Goal: Entertainment & Leisure: Consume media (video, audio)

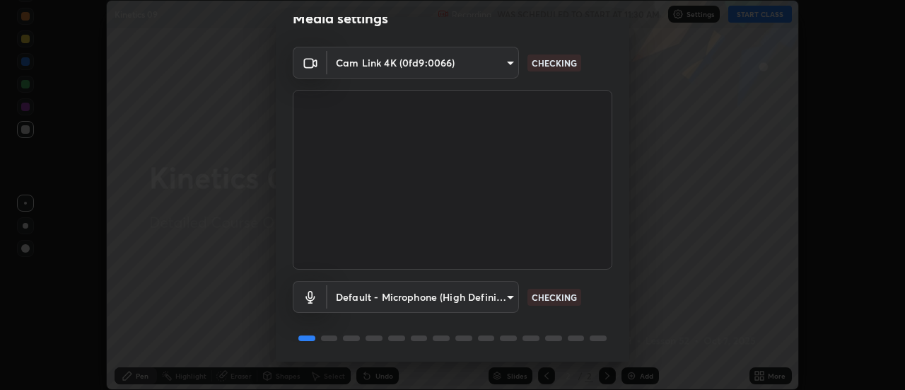
scroll to position [74, 0]
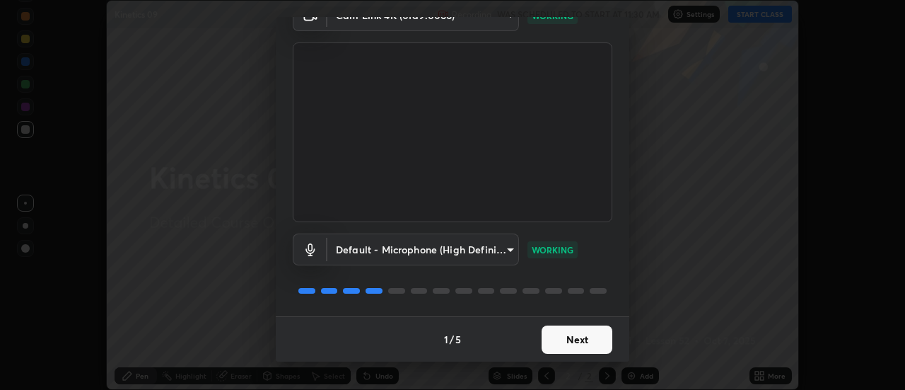
click at [584, 341] on button "Next" at bounding box center [577, 339] width 71 height 28
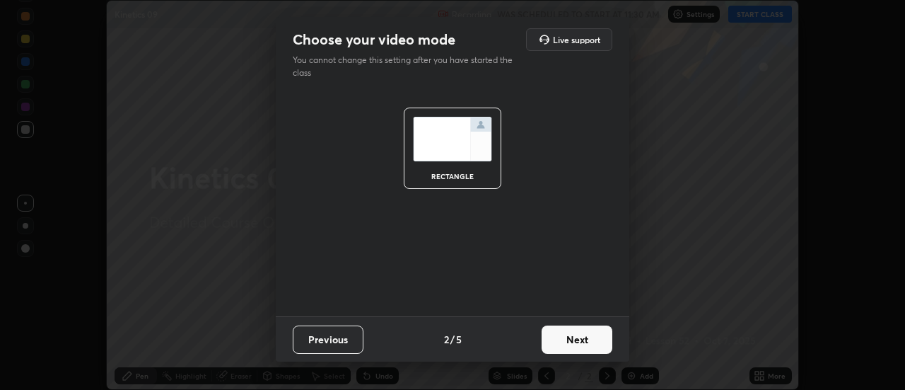
scroll to position [0, 0]
click at [586, 342] on button "Next" at bounding box center [577, 339] width 71 height 28
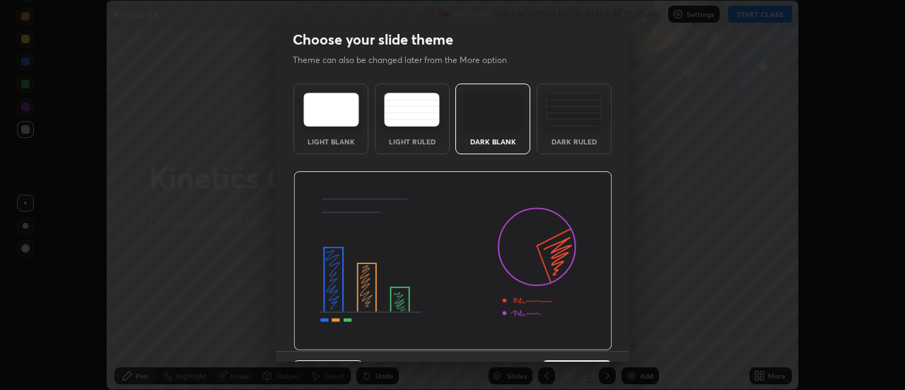
scroll to position [35, 0]
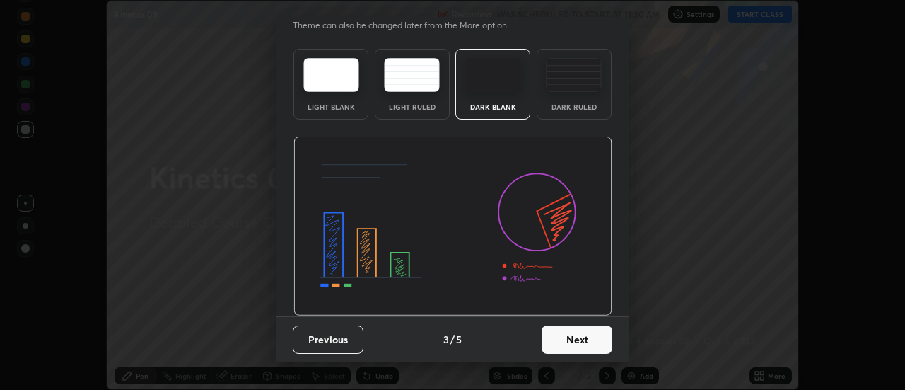
click at [584, 339] on button "Next" at bounding box center [577, 339] width 71 height 28
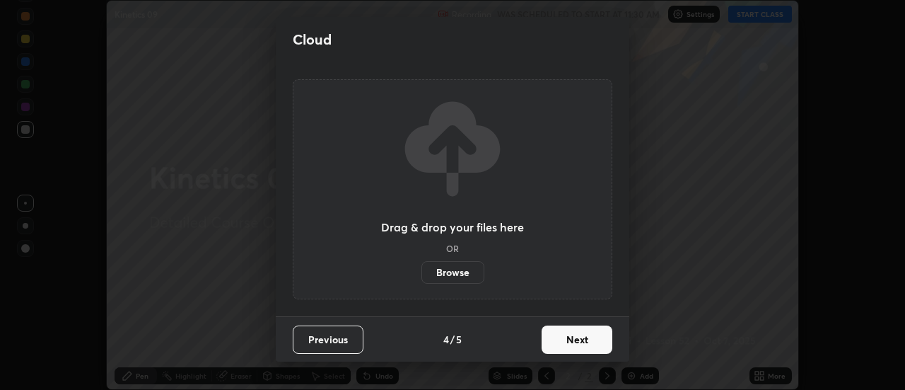
click at [585, 339] on button "Next" at bounding box center [577, 339] width 71 height 28
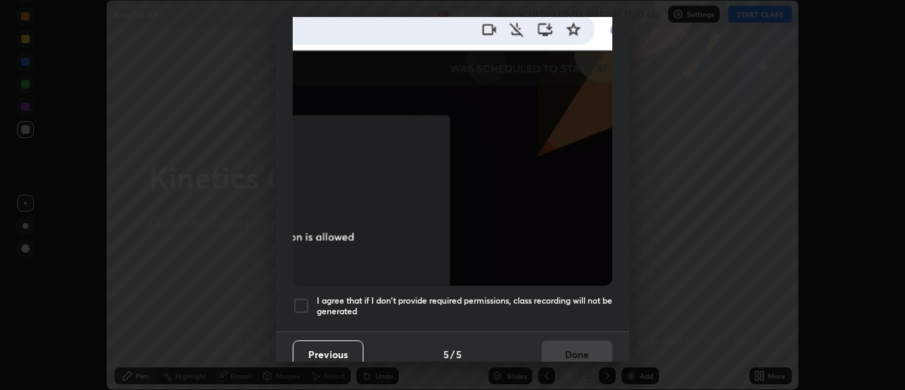
scroll to position [363, 0]
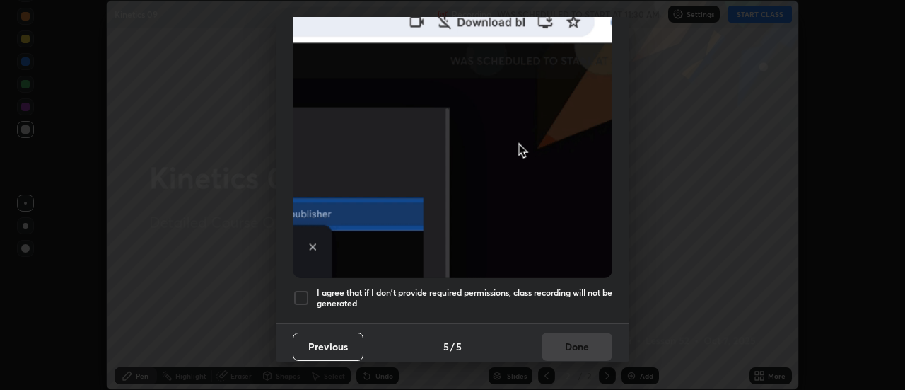
click at [304, 292] on div at bounding box center [301, 297] width 17 height 17
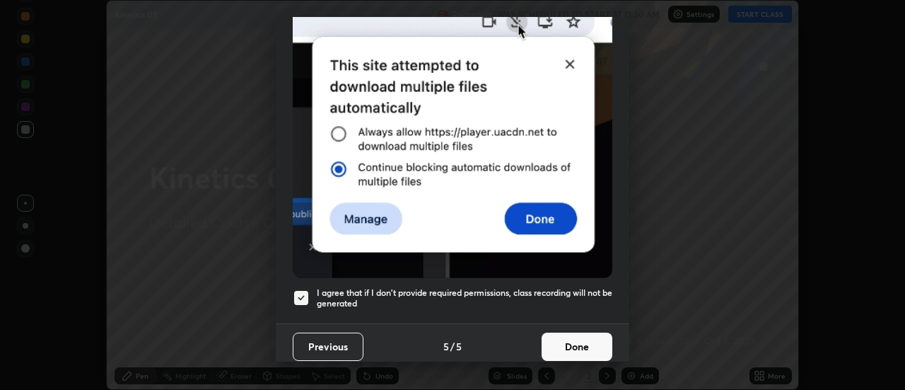
click at [564, 340] on button "Done" at bounding box center [577, 346] width 71 height 28
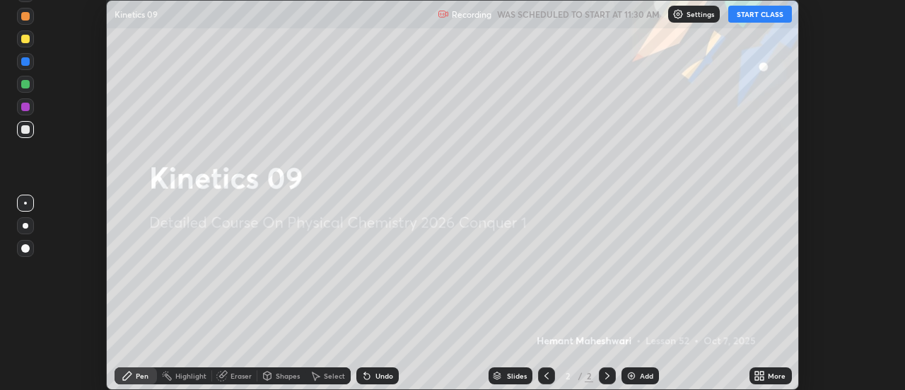
click at [761, 17] on button "START CLASS" at bounding box center [760, 14] width 64 height 17
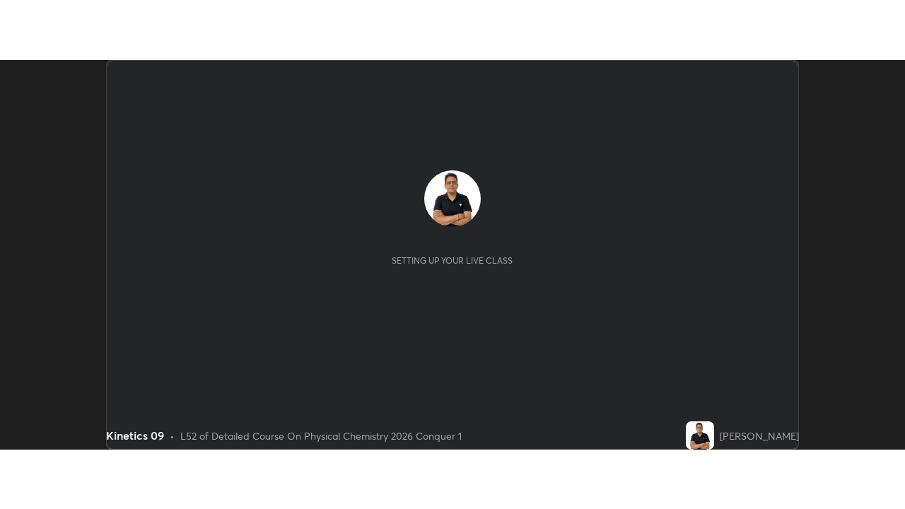
scroll to position [390, 905]
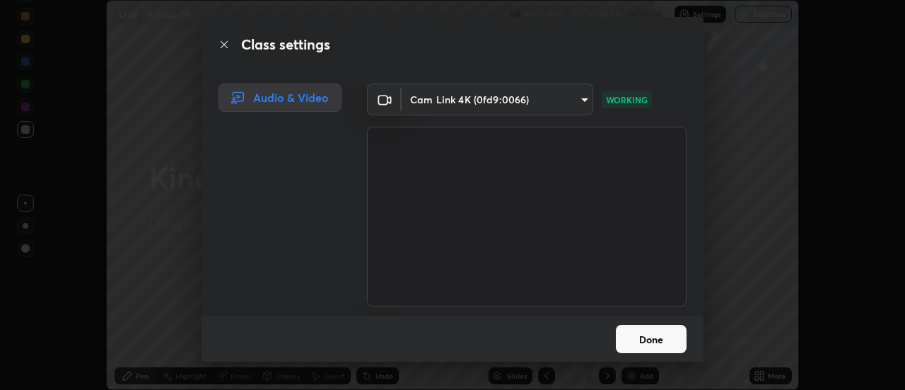
click at [657, 344] on button "Done" at bounding box center [651, 339] width 71 height 28
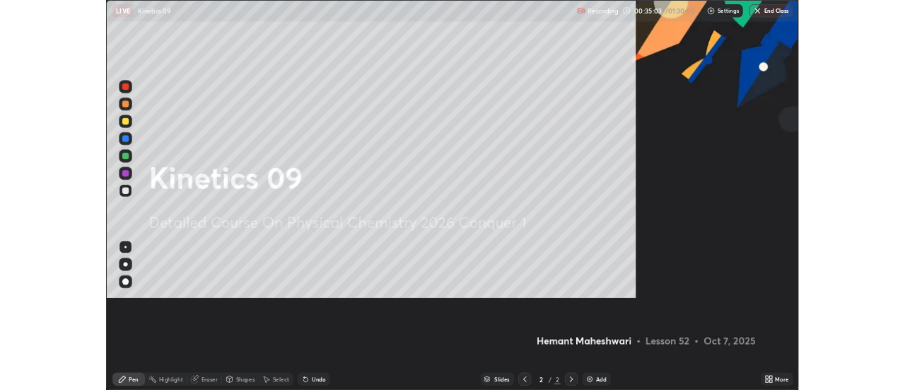
scroll to position [509, 905]
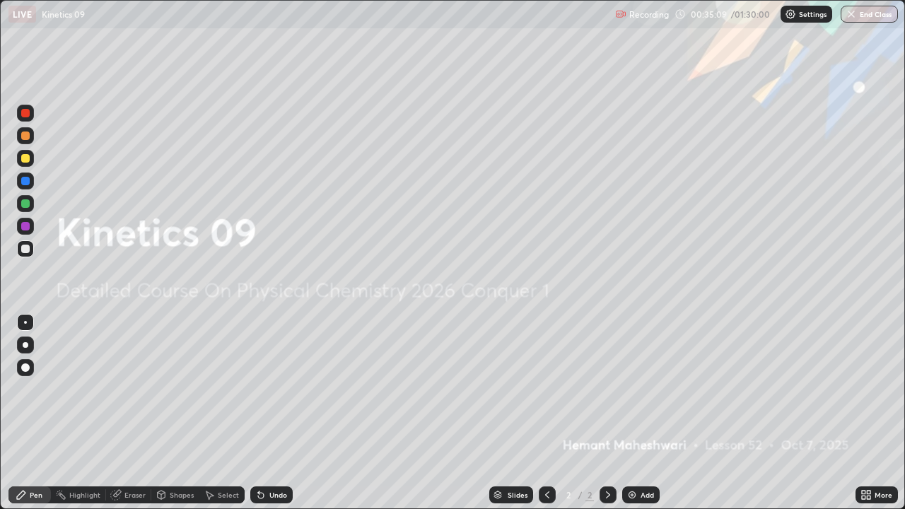
click at [863, 389] on icon at bounding box center [864, 493] width 4 height 4
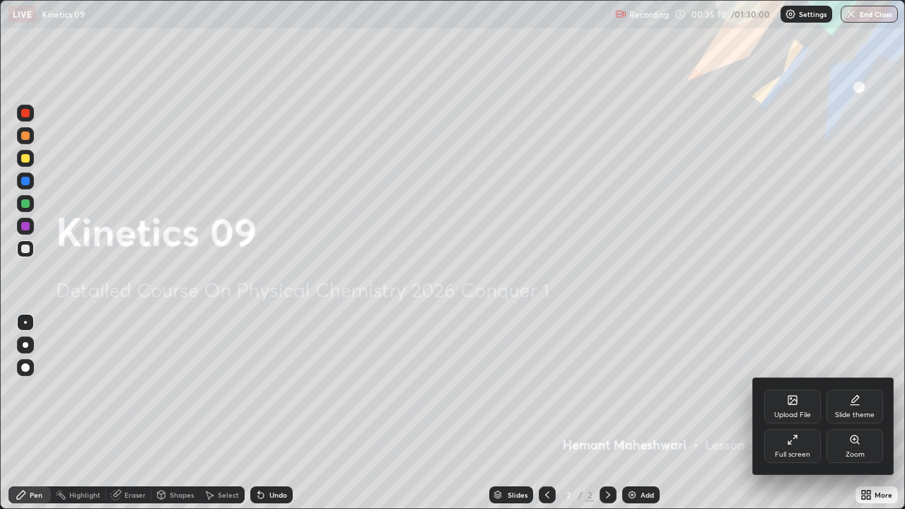
click at [799, 389] on div "Full screen" at bounding box center [792, 446] width 57 height 34
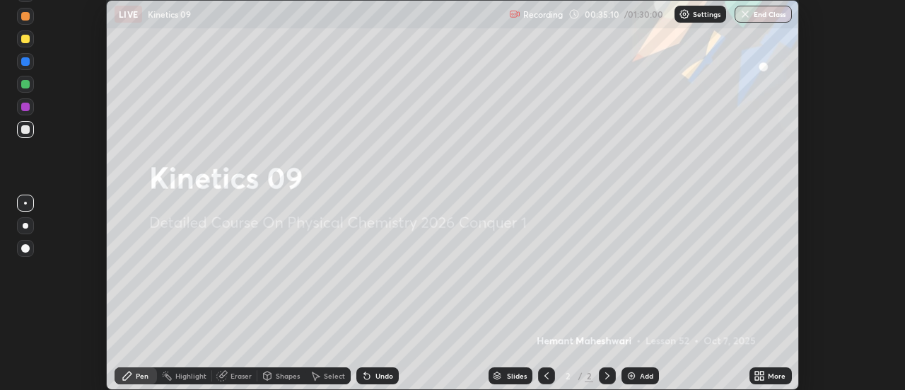
scroll to position [70318, 69802]
